Goal: Check status: Check status

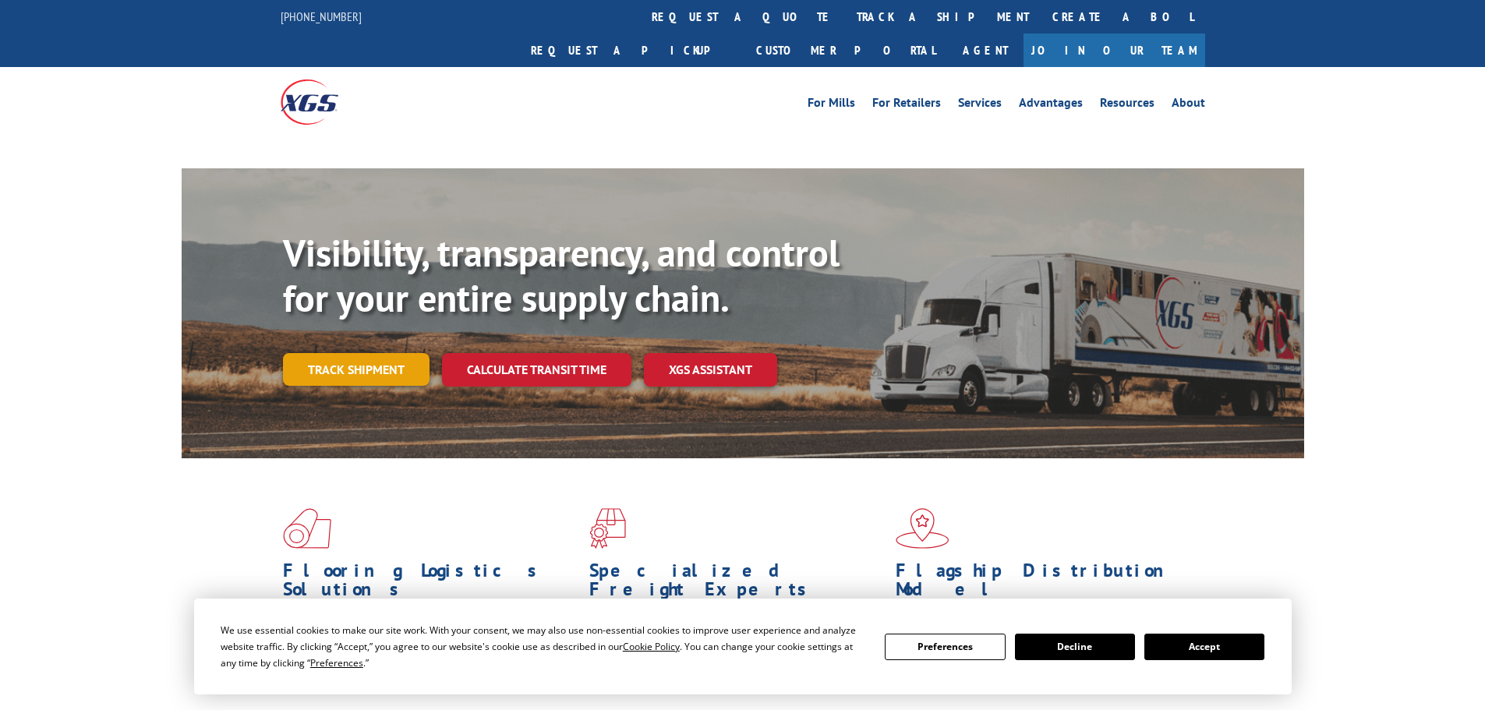
click at [381, 353] on link "Track shipment" at bounding box center [356, 369] width 147 height 33
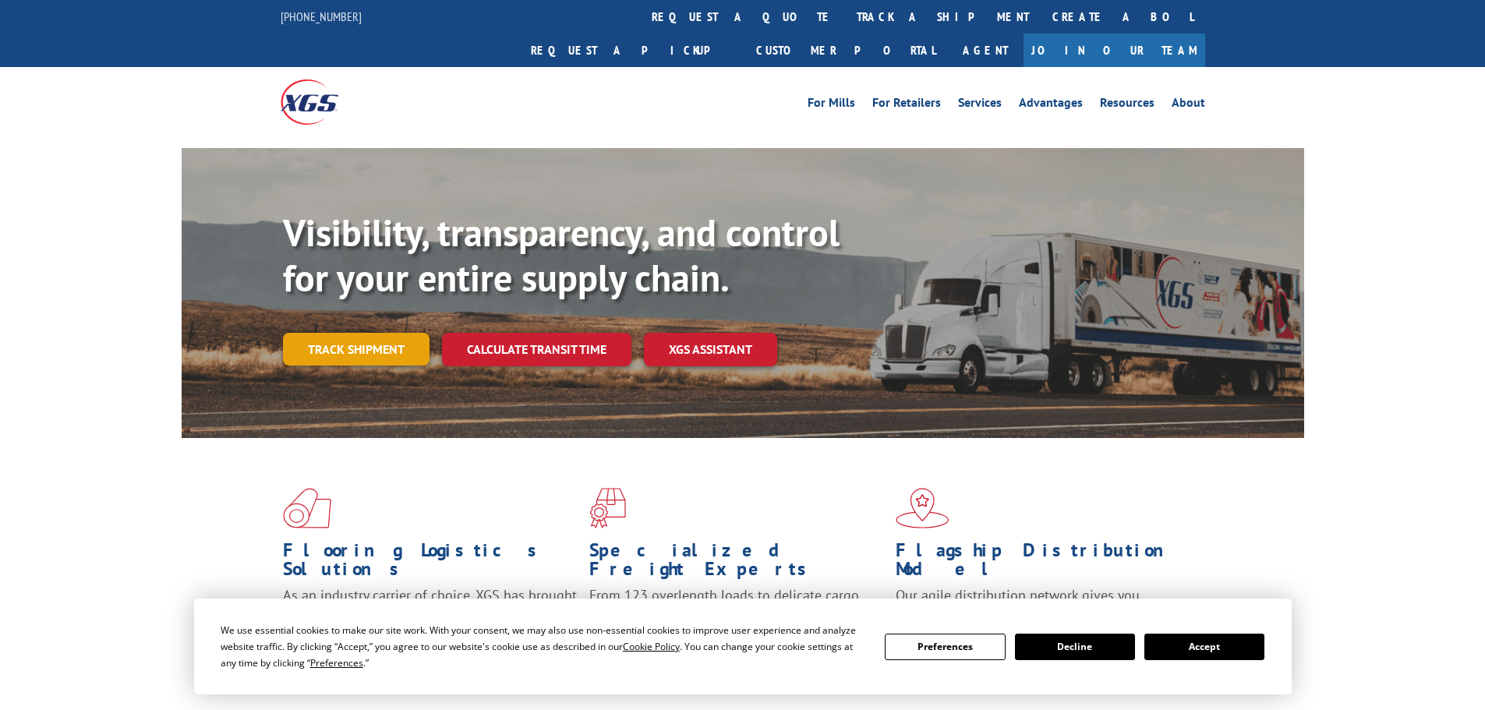
click at [399, 333] on link "Track shipment" at bounding box center [356, 349] width 147 height 33
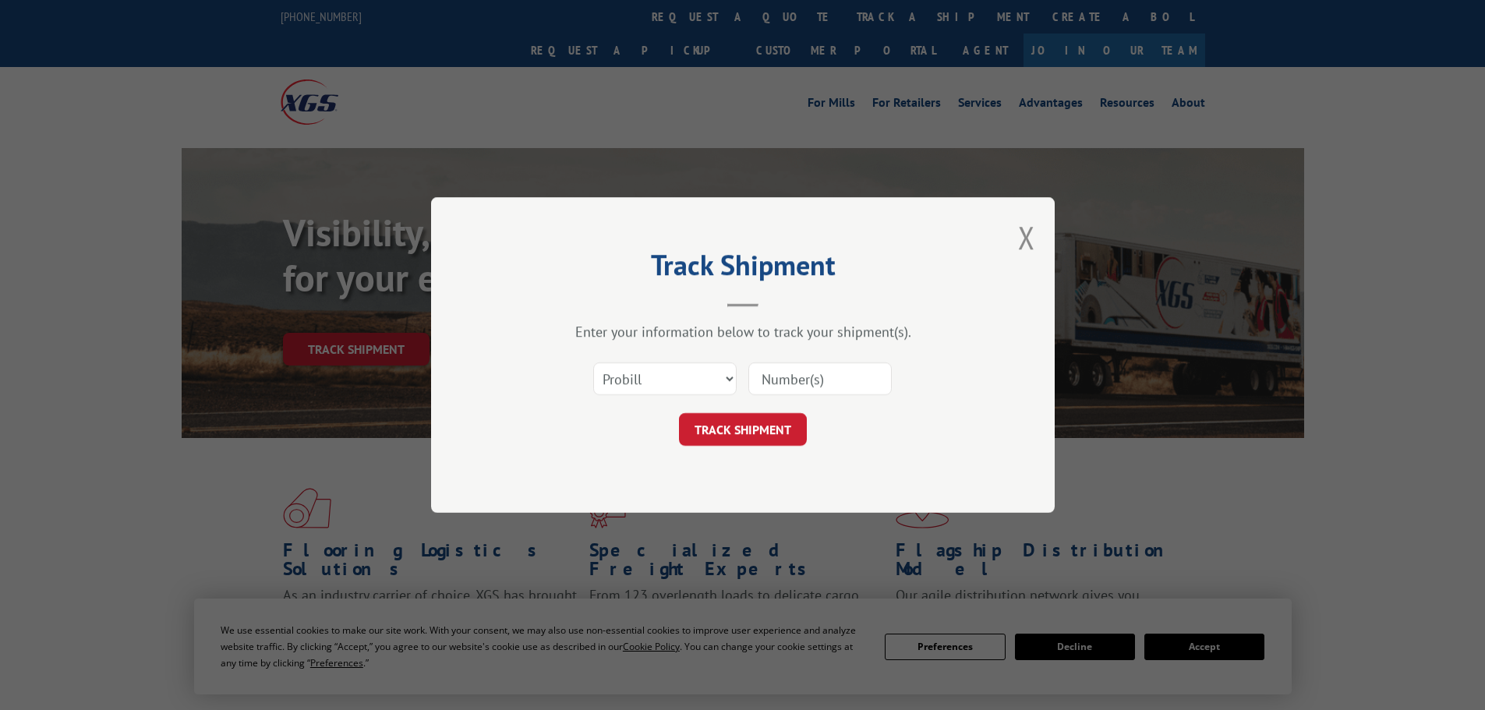
click at [863, 387] on input at bounding box center [819, 378] width 143 height 33
paste input "16754943"
type input "16754943"
click at [757, 431] on button "TRACK SHIPMENT" at bounding box center [743, 429] width 128 height 33
